Goal: Task Accomplishment & Management: Manage account settings

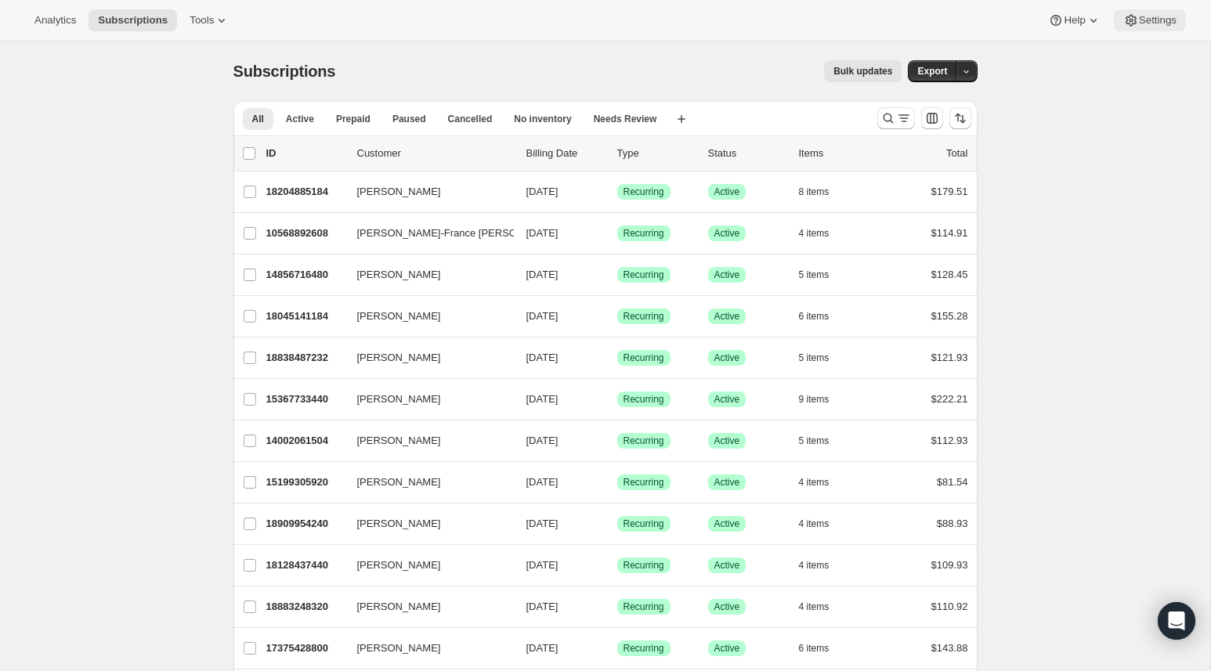
click at [1127, 29] on button "Settings" at bounding box center [1150, 20] width 72 height 22
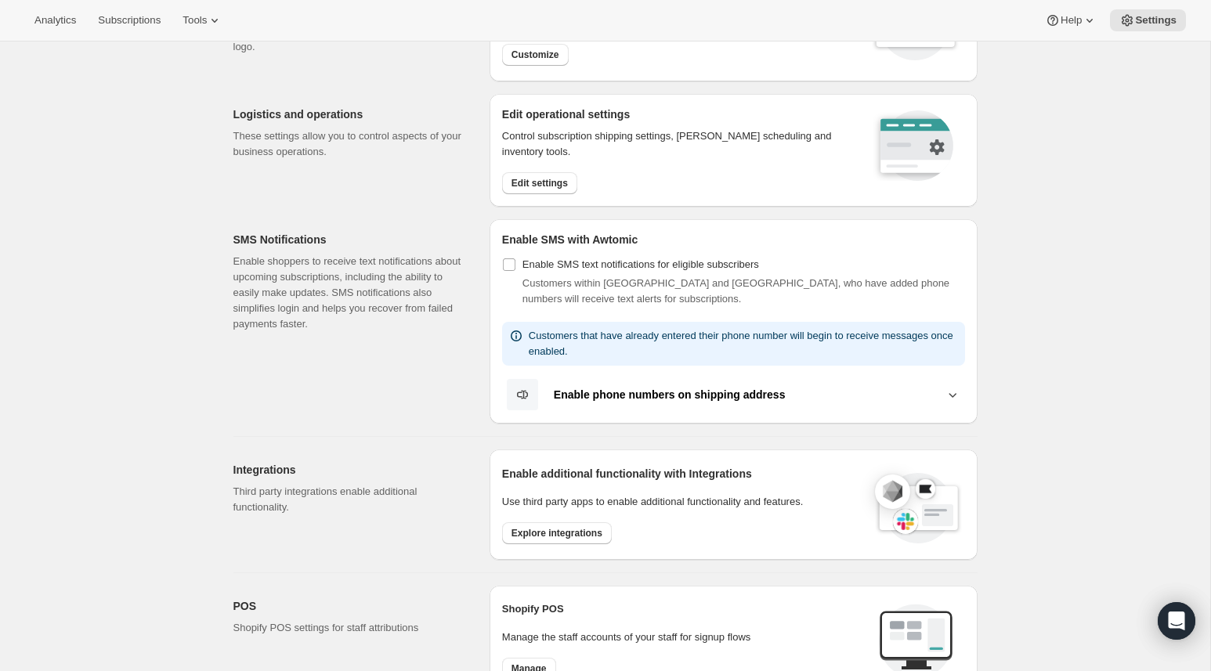
scroll to position [127, 0]
click at [570, 193] on button "Edit settings" at bounding box center [539, 184] width 75 height 22
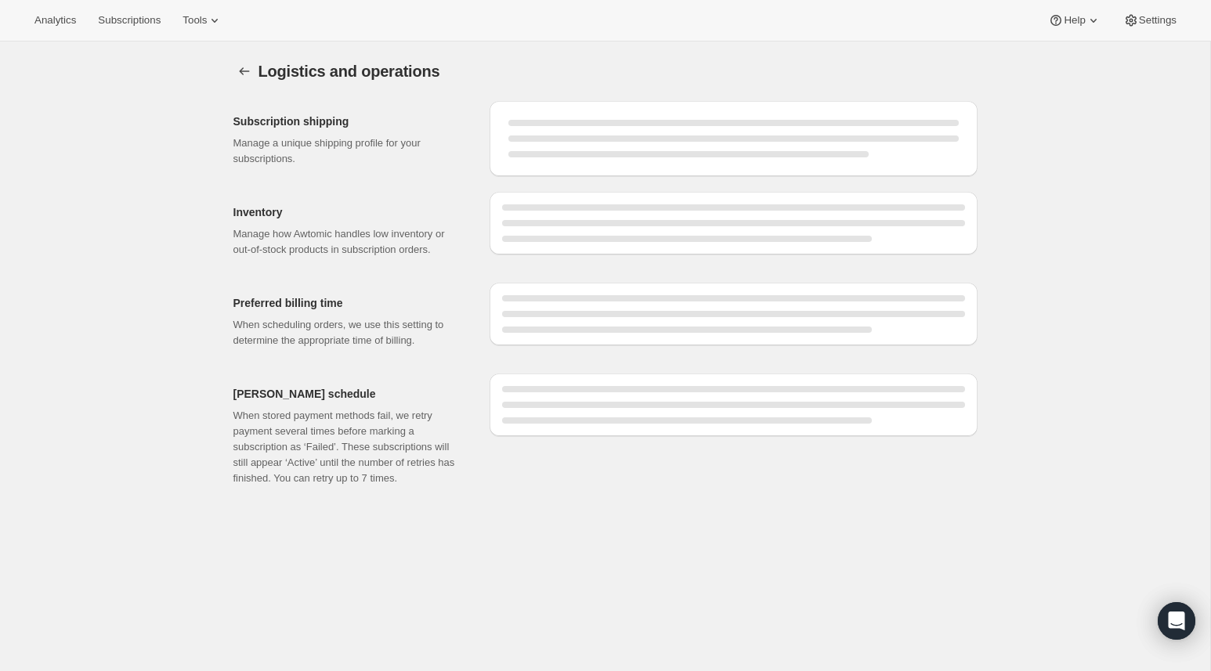
select select "09:00"
select select "PM"
select select "DAY"
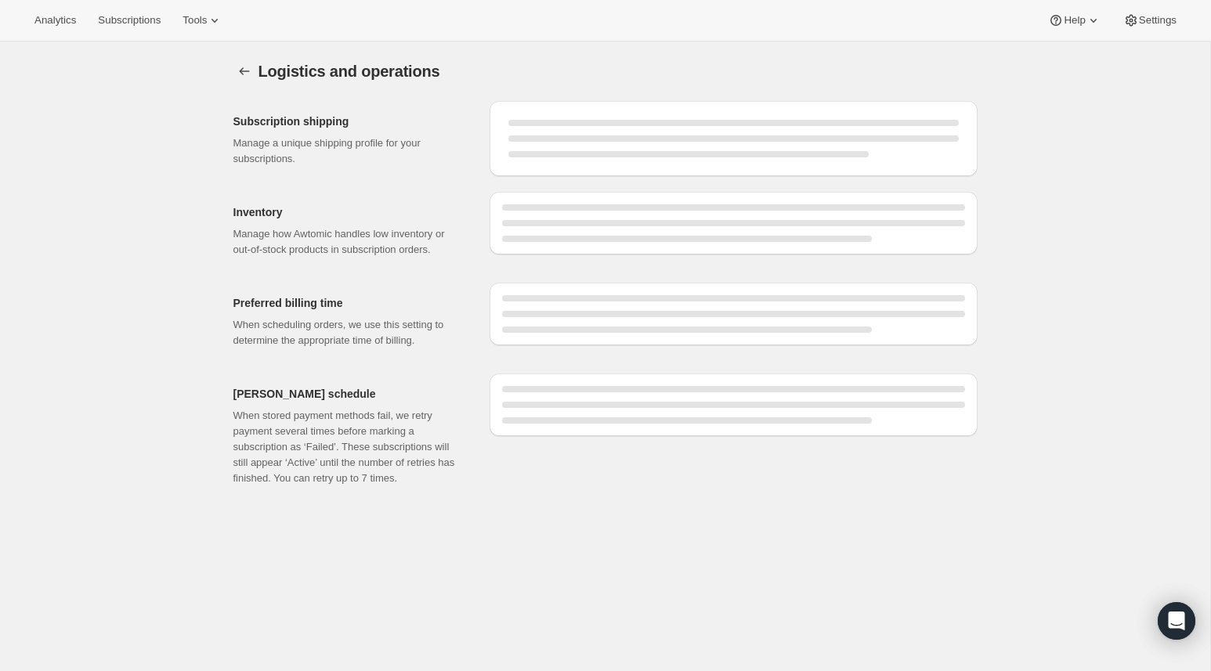
select select "DAY"
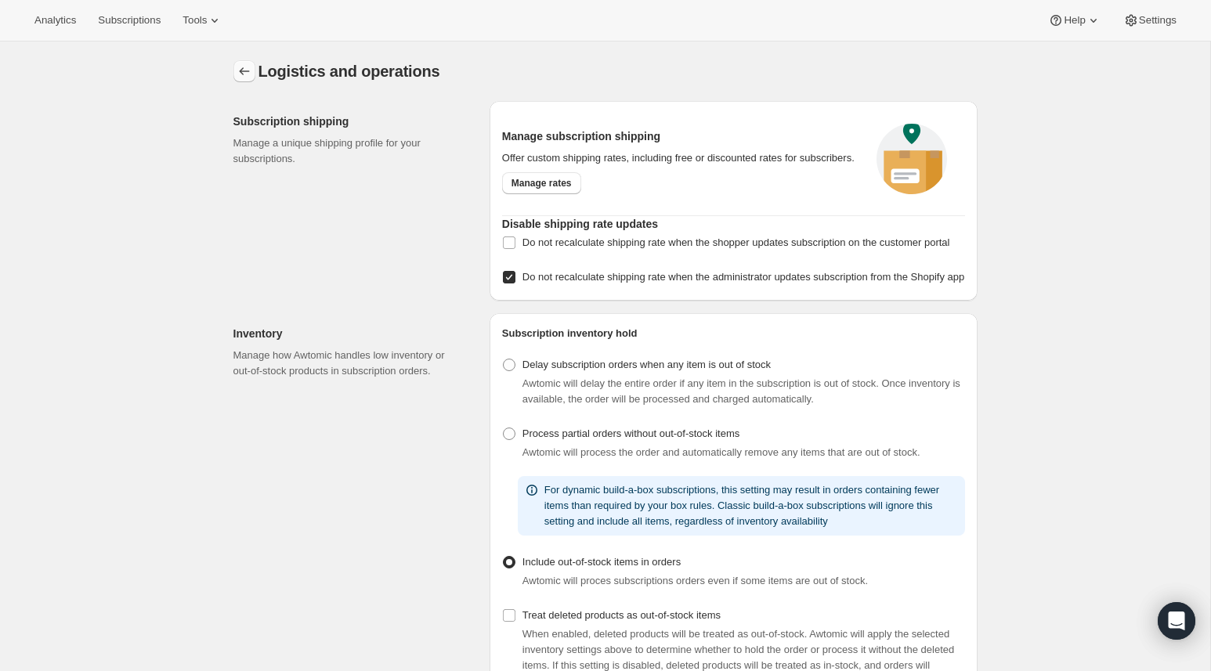
click at [237, 67] on icon "Settings" at bounding box center [245, 71] width 16 height 16
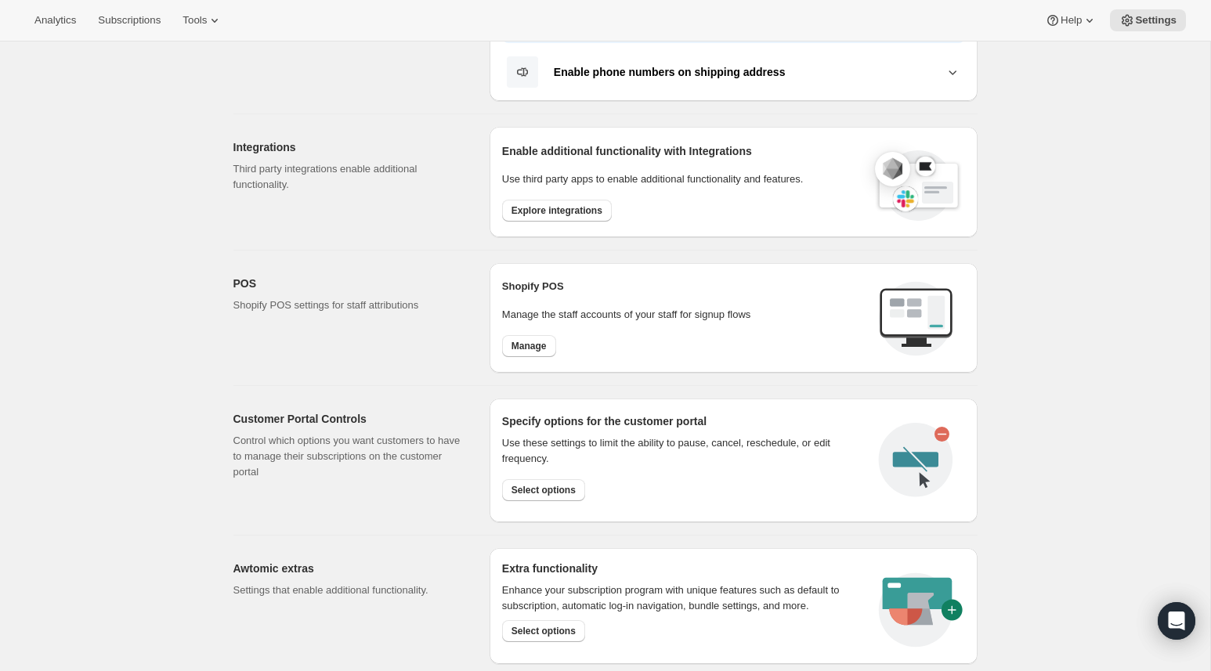
scroll to position [451, 0]
click at [554, 495] on button "Select options" at bounding box center [543, 490] width 83 height 22
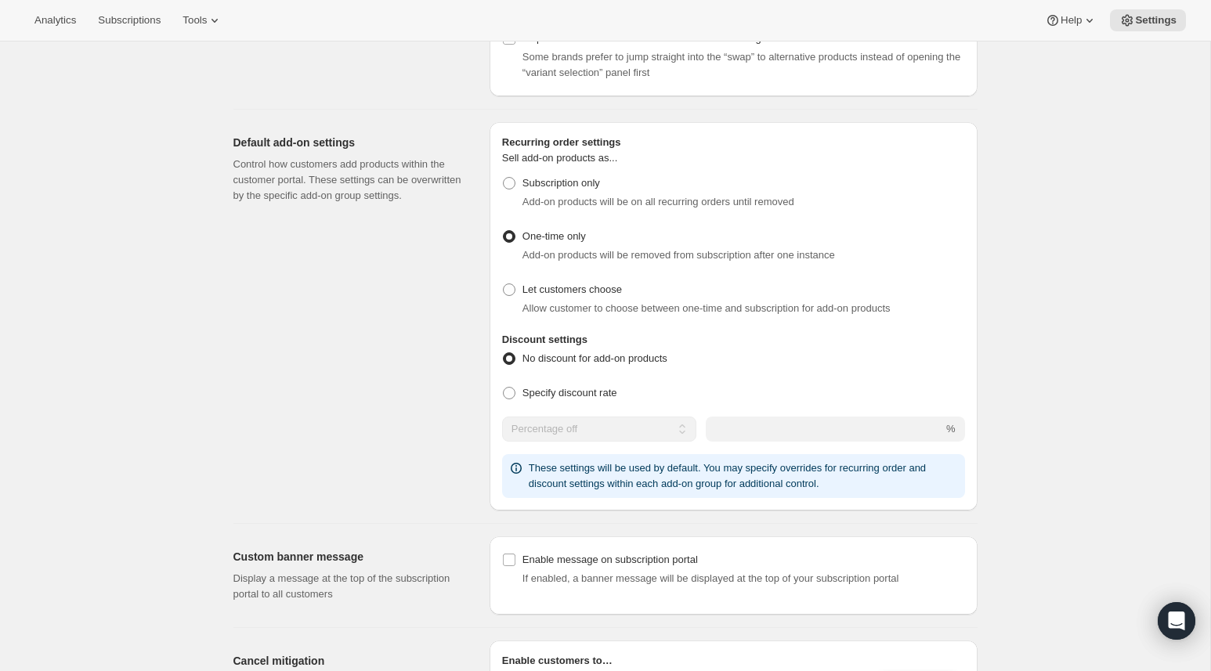
scroll to position [805, 0]
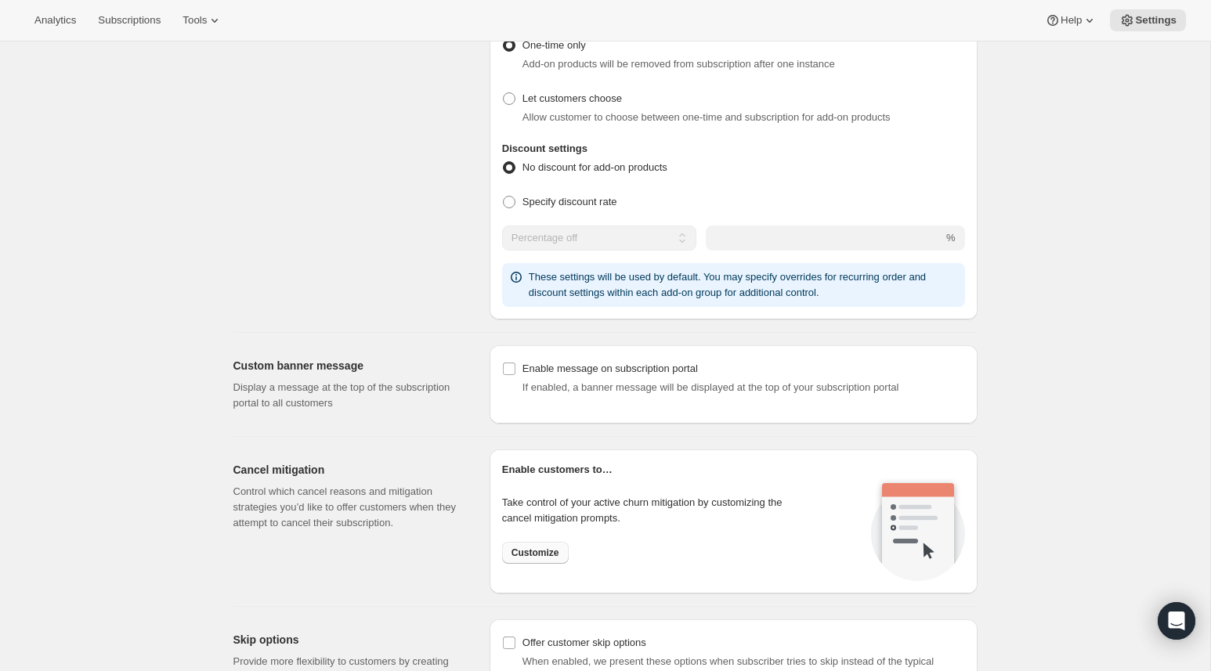
click at [537, 557] on button "Customize" at bounding box center [535, 553] width 67 height 22
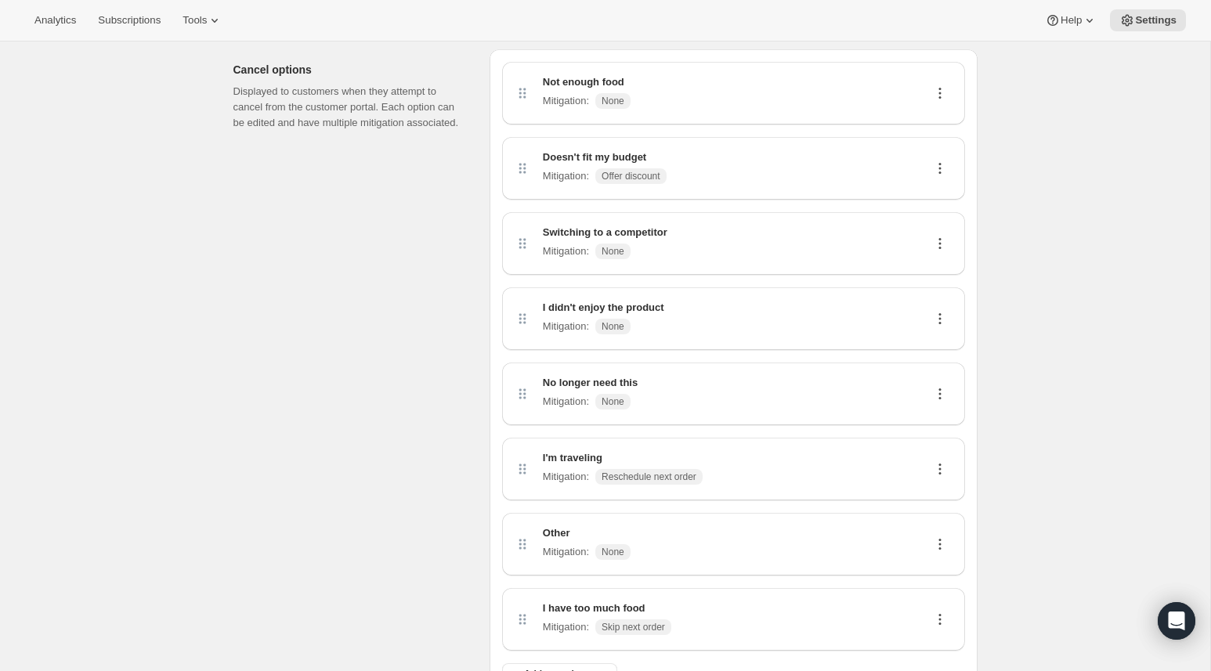
scroll to position [59, 0]
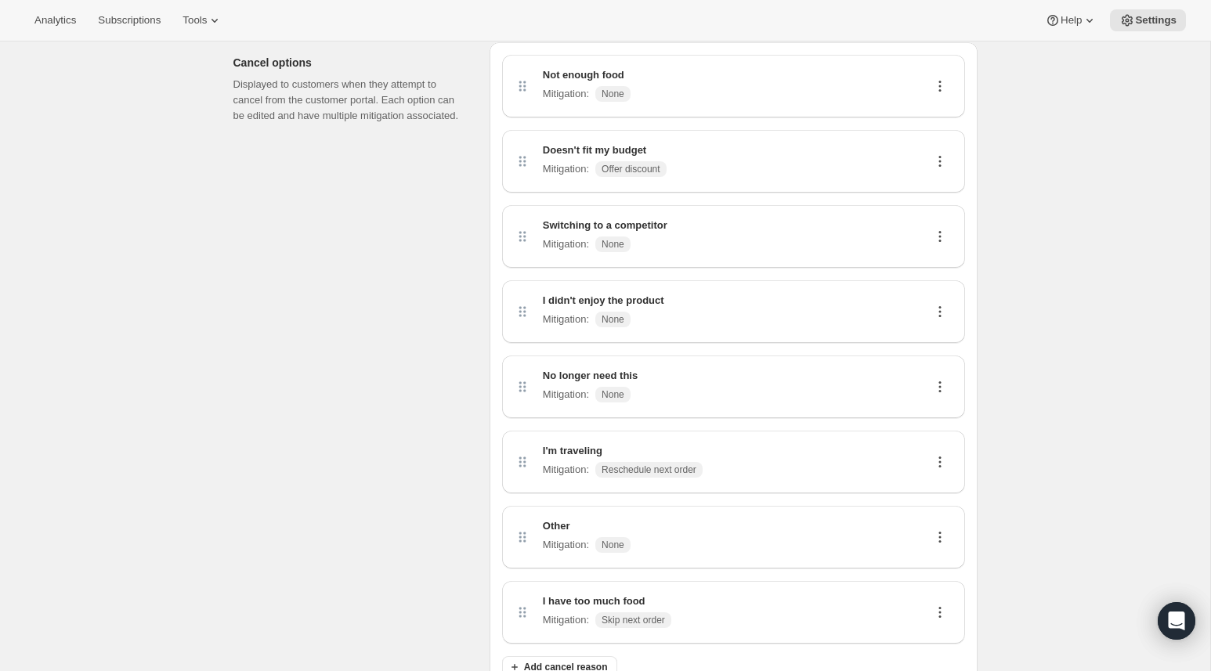
click at [741, 130] on div "Doesn't fit my budget Mitigation : Offer discount" at bounding box center [733, 161] width 463 height 63
click at [682, 164] on div "Doesn't fit my budget Mitigation : Offer discount" at bounding box center [734, 162] width 438 height 38
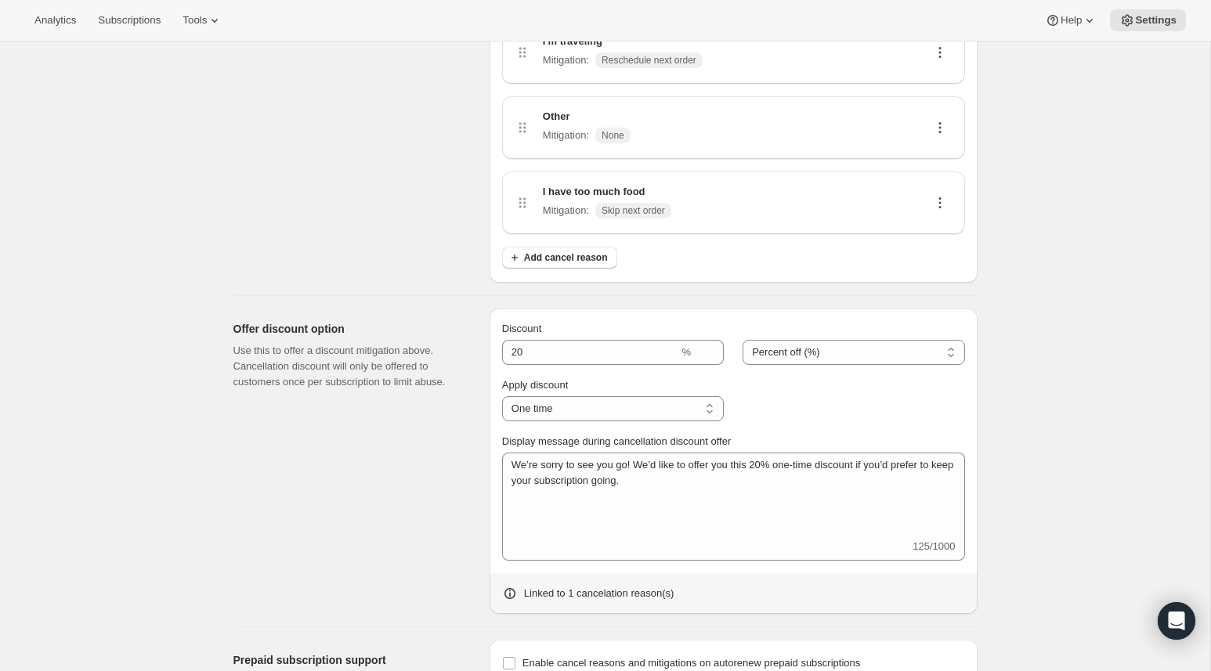
scroll to position [593, 0]
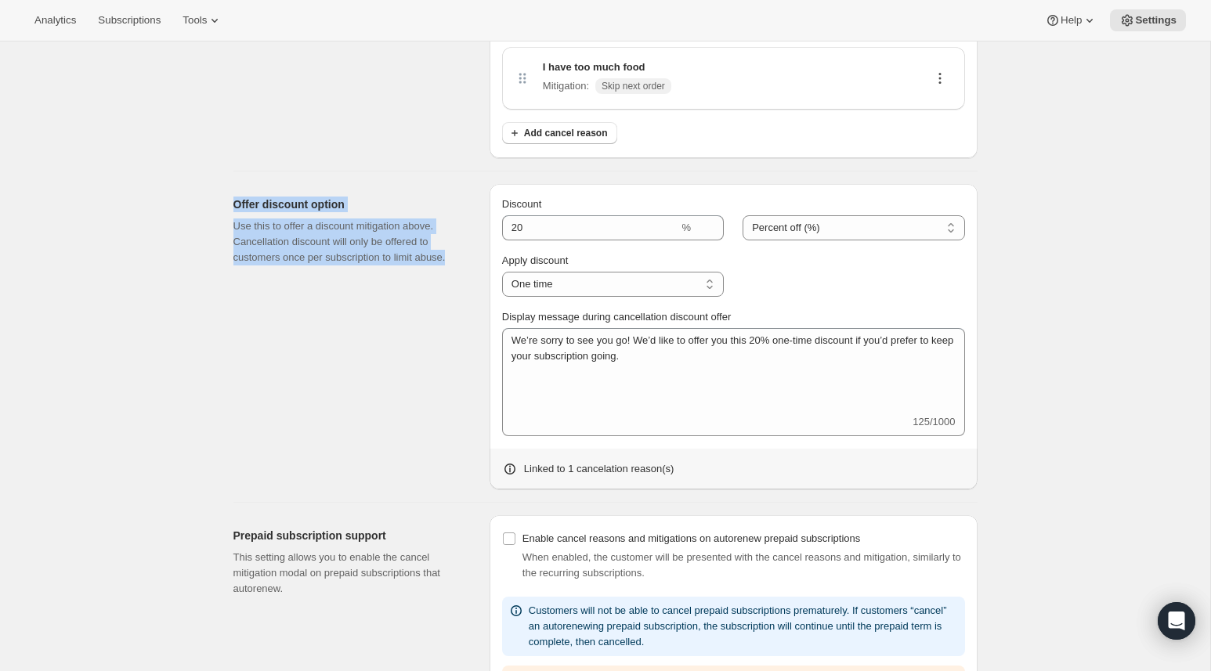
drag, startPoint x: 230, startPoint y: 199, endPoint x: 465, endPoint y: 259, distance: 242.5
click at [465, 259] on div "Offer discount option Use this to offer a discount mitigation above. Cancellati…" at bounding box center [599, 331] width 757 height 318
copy div "Offer discount option Use this to offer a discount mitigation above. Cancellati…"
